Goal: Find specific page/section: Find specific page/section

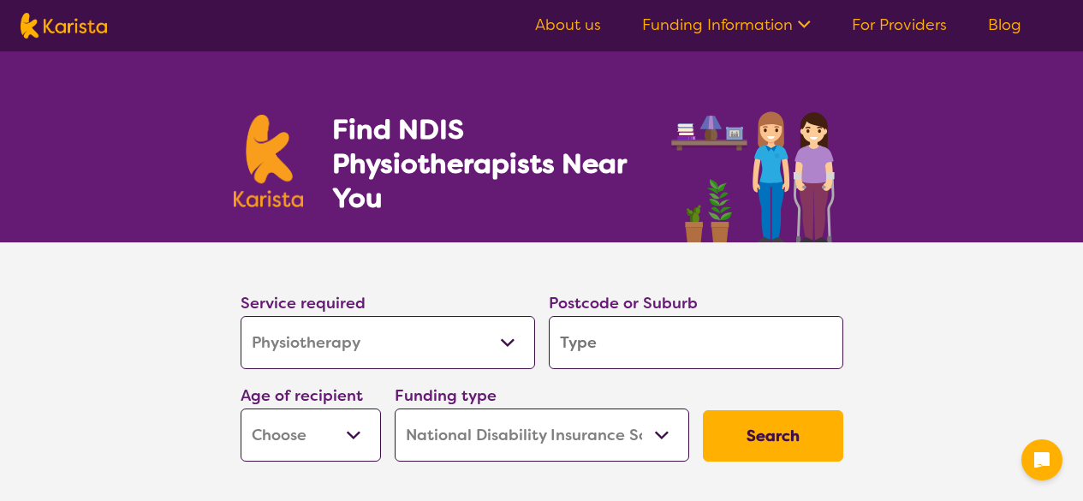
select select "Physiotherapy"
select select "NDIS"
select select "Physiotherapy"
select select "NDIS"
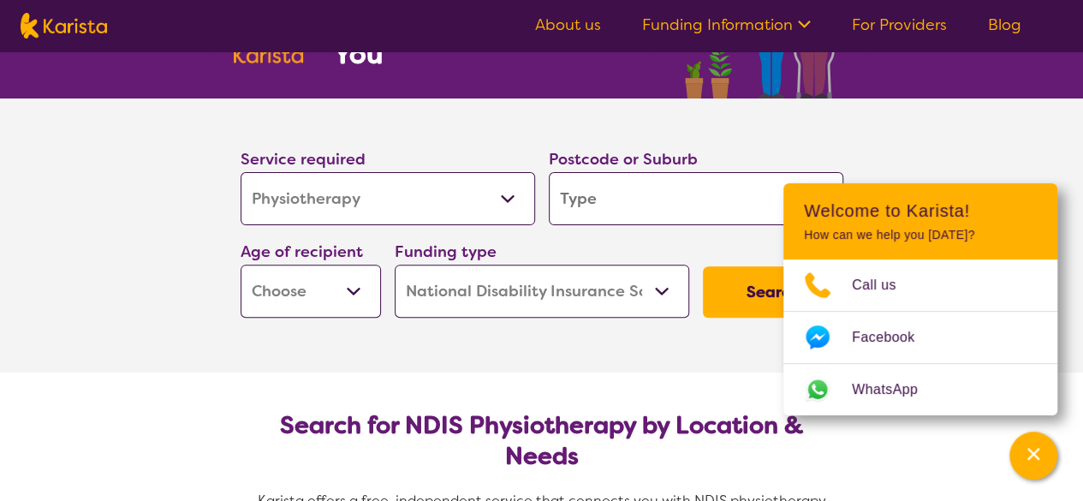
click at [579, 205] on input "search" at bounding box center [696, 198] width 294 height 53
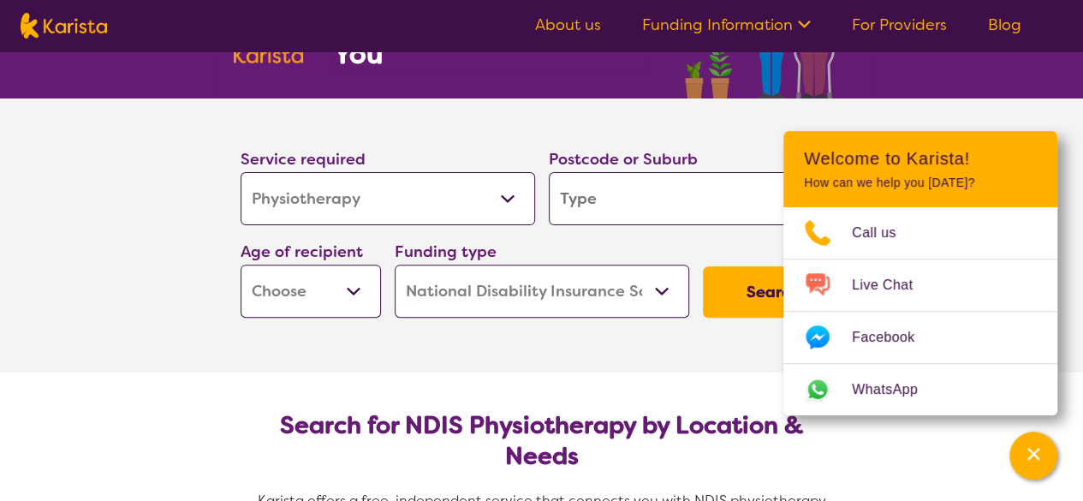
click at [594, 212] on input "search" at bounding box center [696, 198] width 294 height 53
type input "3"
type input "30"
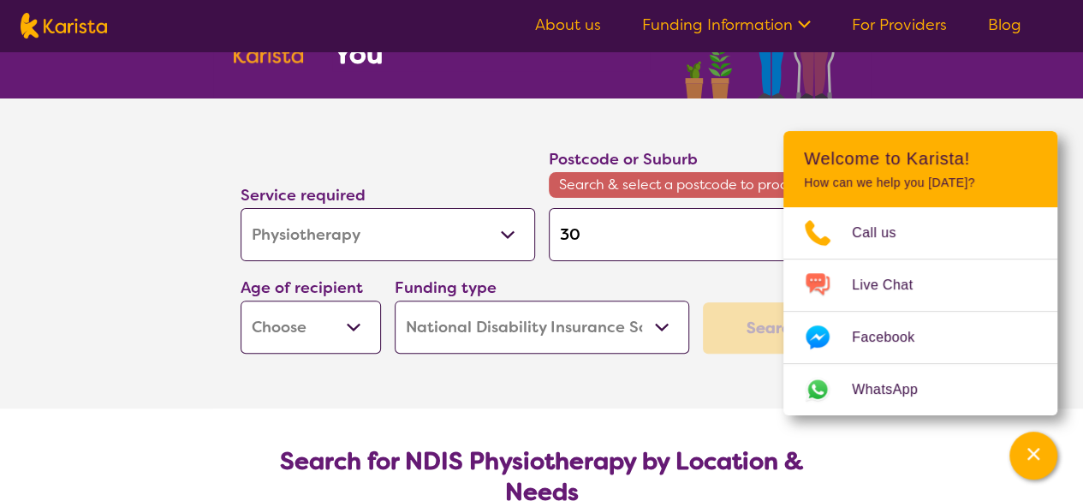
type input "302"
type input "3029"
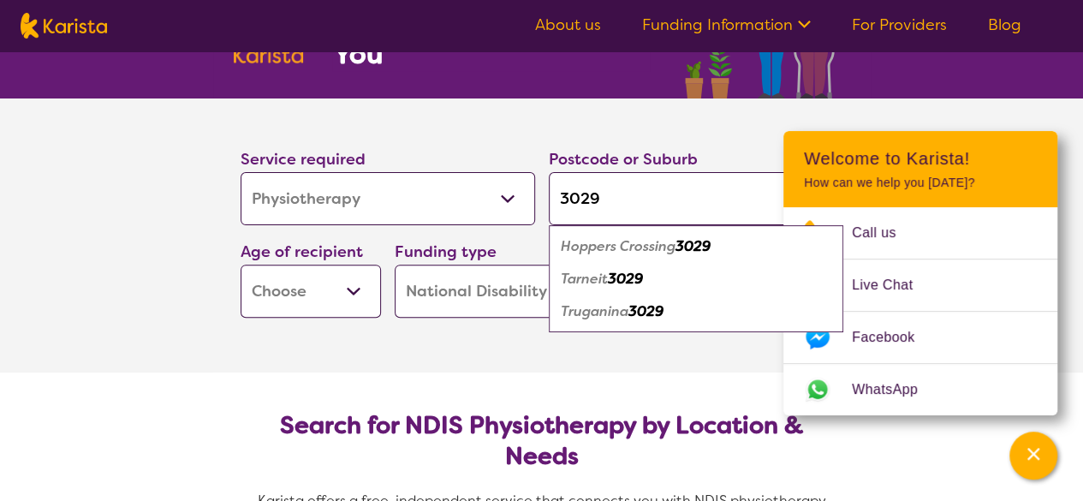
type input "3029"
drag, startPoint x: 608, startPoint y: 282, endPoint x: 604, endPoint y: 273, distance: 9.2
click at [604, 273] on em "Tarneit" at bounding box center [584, 279] width 47 height 18
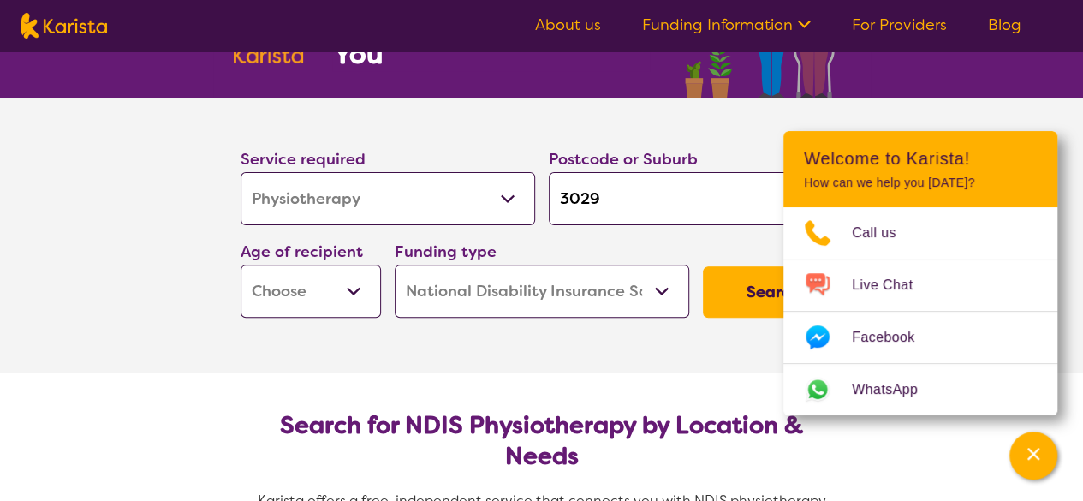
click at [748, 283] on button "Search" at bounding box center [773, 291] width 140 height 51
click at [349, 299] on select "Early Childhood - 0 to 9 Child - 10 to 11 Adolescent - 12 to 17 Adult - 18 to 6…" at bounding box center [310, 290] width 140 height 53
click at [339, 331] on section "Service required Allied Health Assistant Assessment ([MEDICAL_DATA] or [MEDICAL…" at bounding box center [541, 235] width 685 height 274
click at [356, 278] on select "Early Childhood - 0 to 9 Child - 10 to 11 Adolescent - 12 to 17 Adult - 18 to 6…" at bounding box center [310, 290] width 140 height 53
select select "AS"
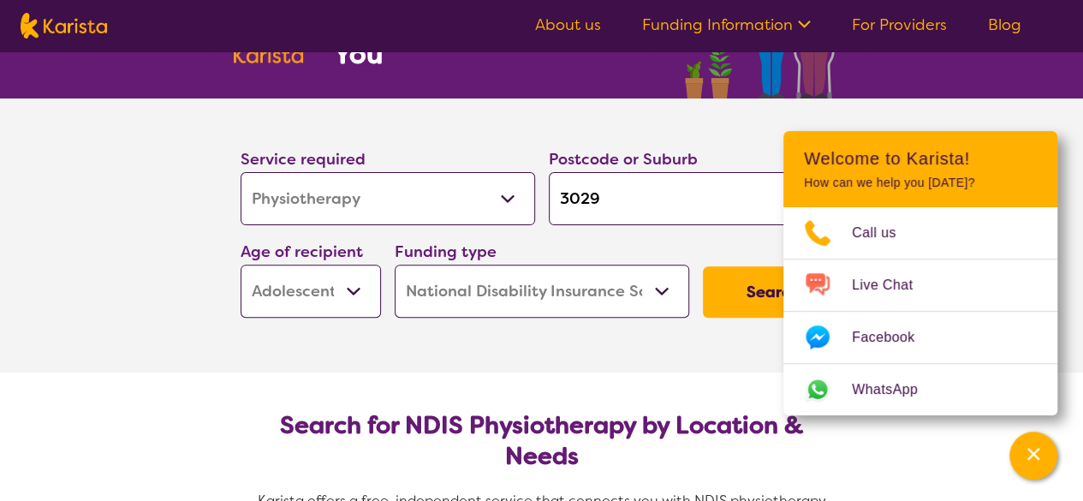
click at [240, 264] on select "Early Childhood - 0 to 9 Child - 10 to 11 Adolescent - 12 to 17 Adult - 18 to 6…" at bounding box center [310, 290] width 140 height 53
select select "AS"
click at [732, 288] on button "Search" at bounding box center [773, 291] width 140 height 51
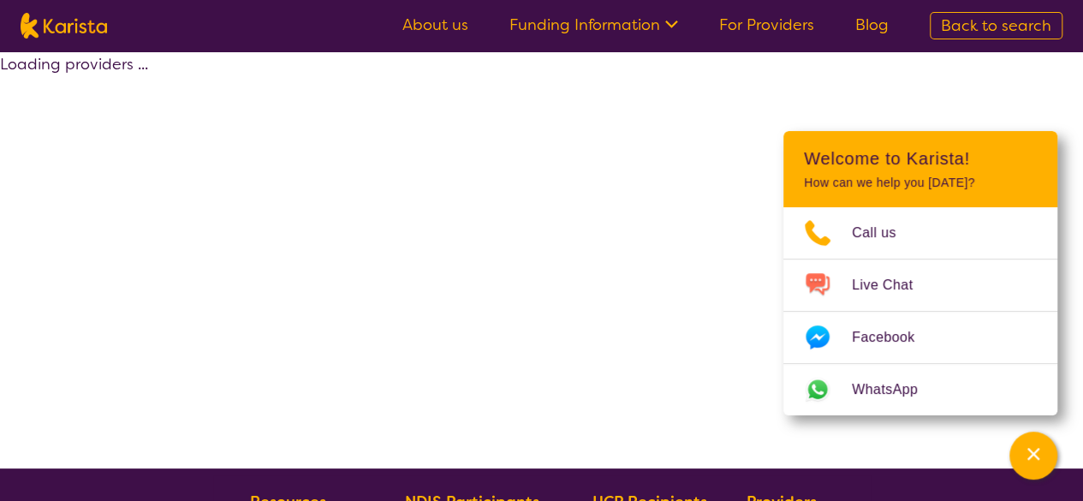
select select "by_score"
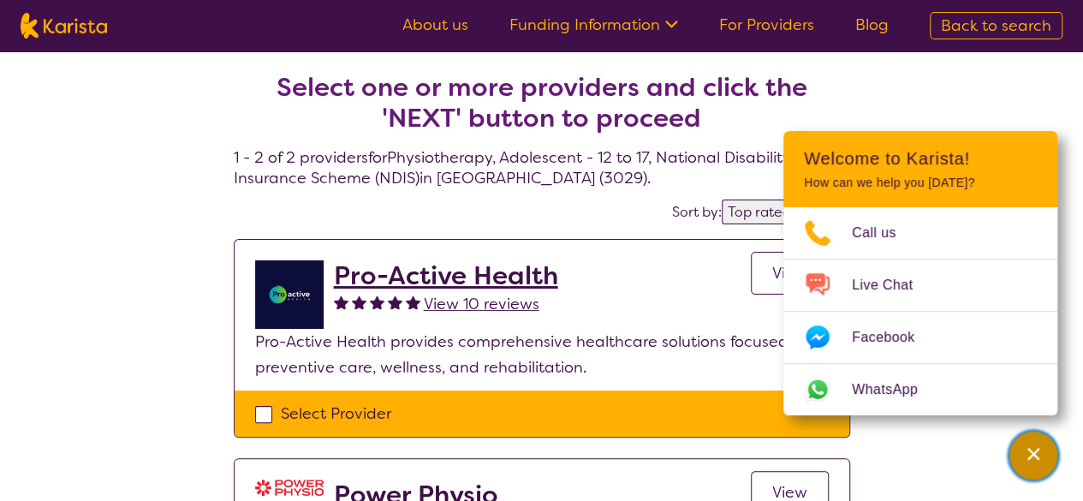
click at [1032, 453] on icon "Channel Menu" at bounding box center [1033, 454] width 12 height 12
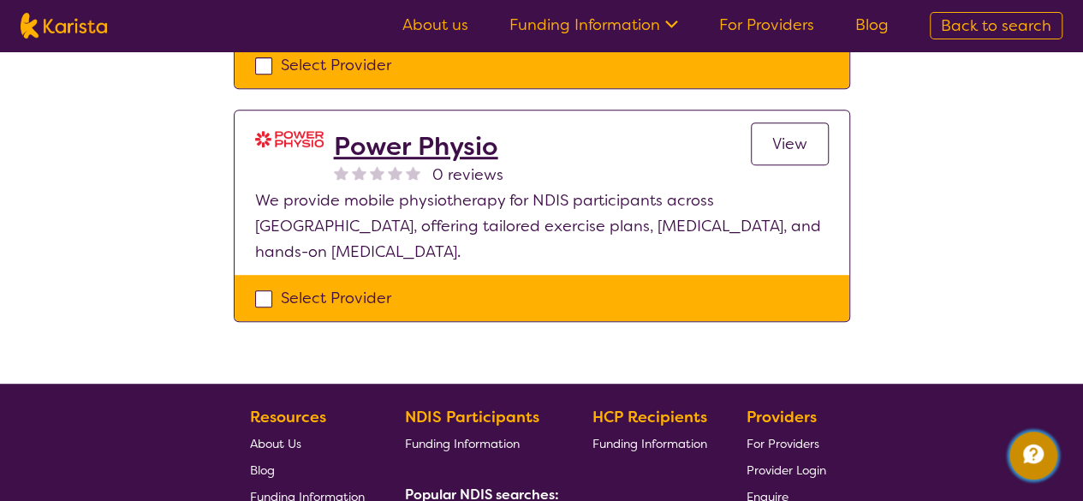
scroll to position [353, 0]
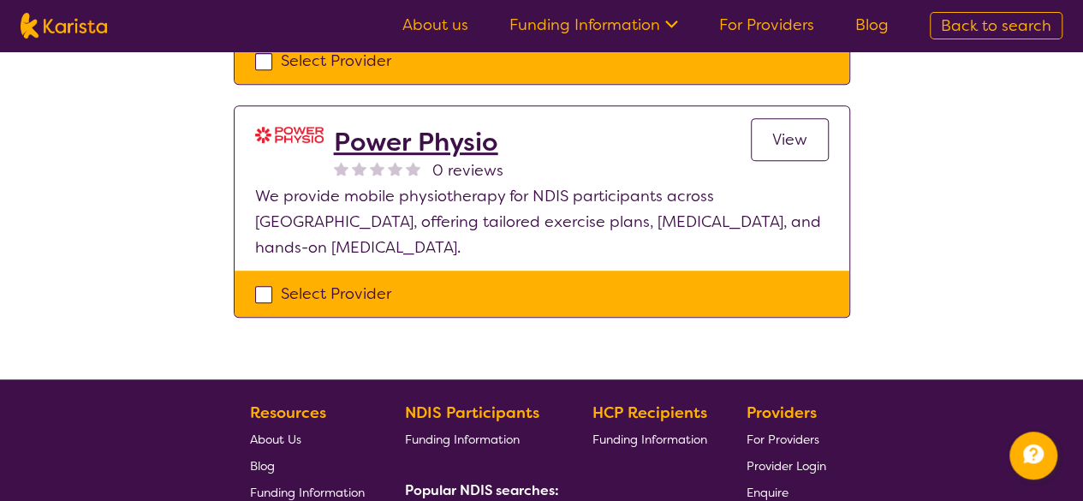
click at [797, 145] on span "View" at bounding box center [789, 139] width 35 height 21
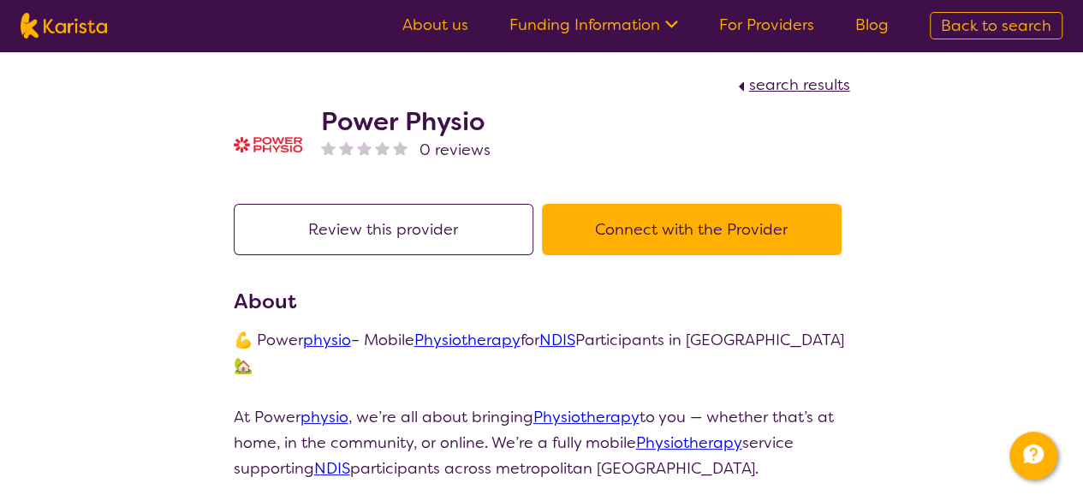
click at [635, 229] on button "Connect with the Provider" at bounding box center [692, 229] width 300 height 51
